Goal: Information Seeking & Learning: Learn about a topic

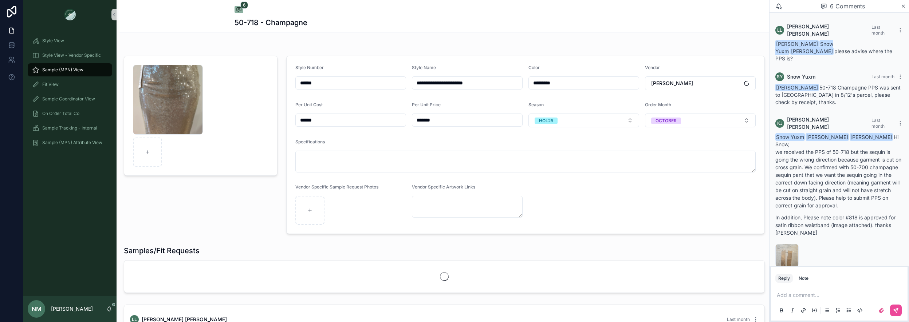
scroll to position [182, 0]
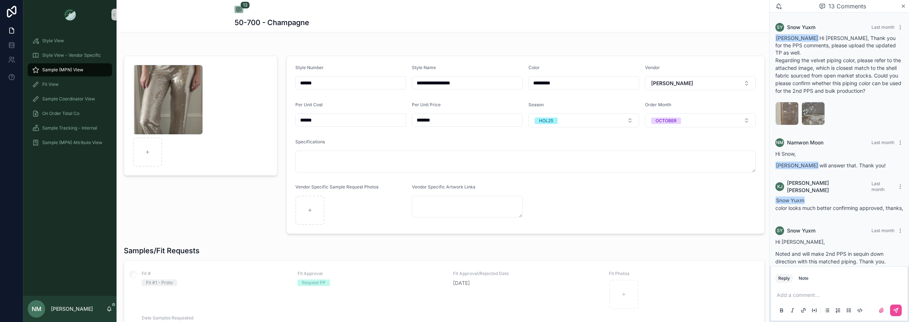
scroll to position [534, 0]
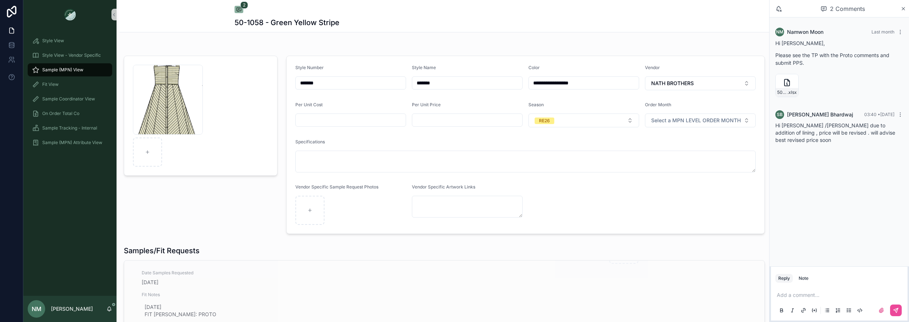
scroll to position [73, 0]
